Goal: Task Accomplishment & Management: Use online tool/utility

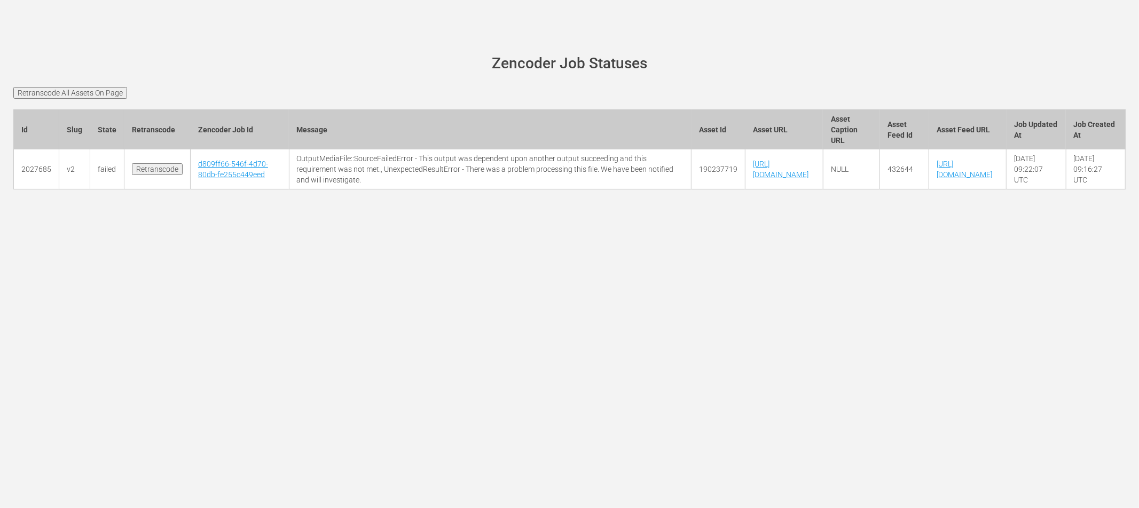
drag, startPoint x: 84, startPoint y: 90, endPoint x: 151, endPoint y: 84, distance: 67.5
click at [83, 90] on input "Retranscode All Assets On Page" at bounding box center [70, 93] width 114 height 12
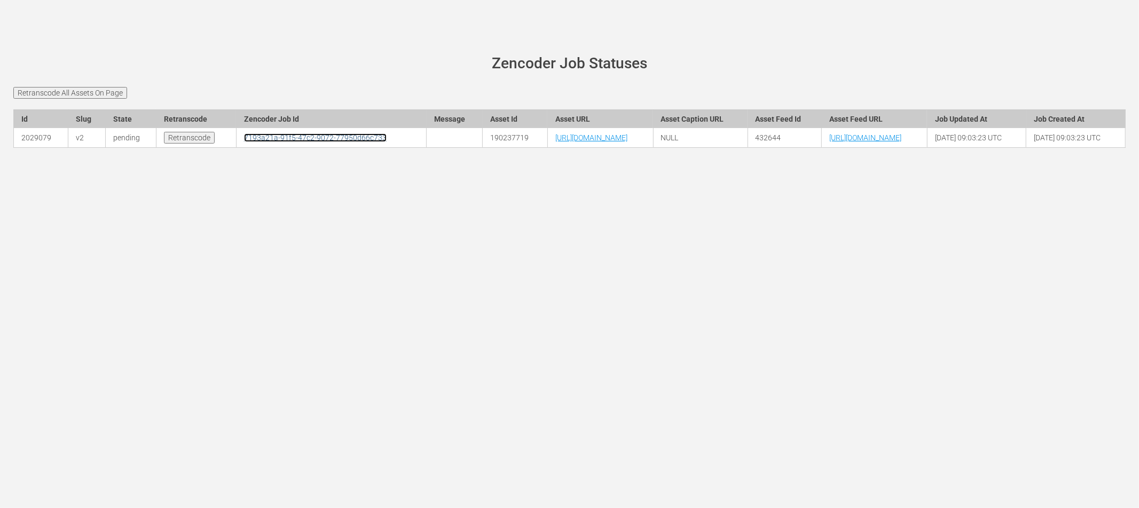
click at [244, 142] on link "7193a21a-91f5-47c2-9072-77950d66c733" at bounding box center [315, 138] width 143 height 9
